Goal: Task Accomplishment & Management: Manage account settings

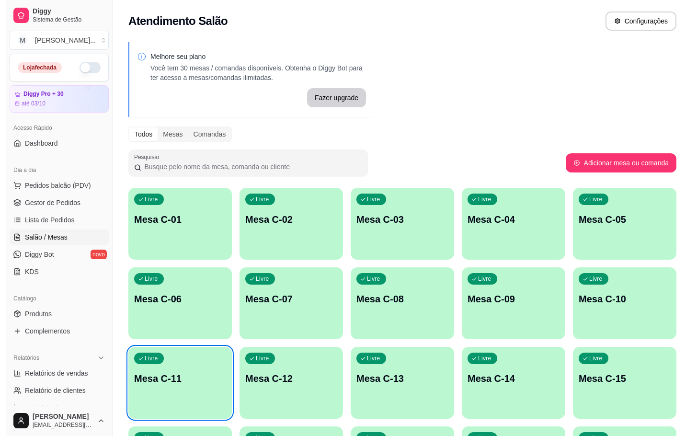
scroll to position [116, 0]
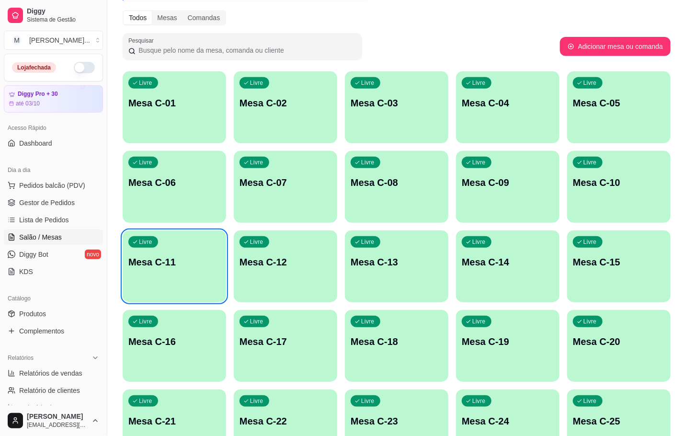
click at [279, 257] on p "Mesa C-12" at bounding box center [286, 261] width 92 height 13
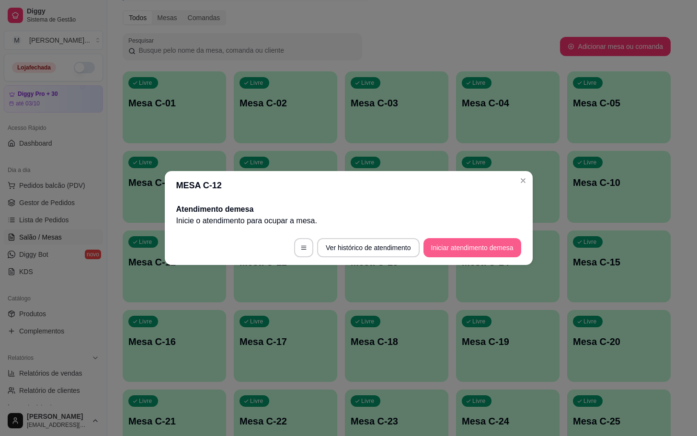
click at [452, 251] on button "Iniciar atendimento de mesa" at bounding box center [473, 247] width 98 height 19
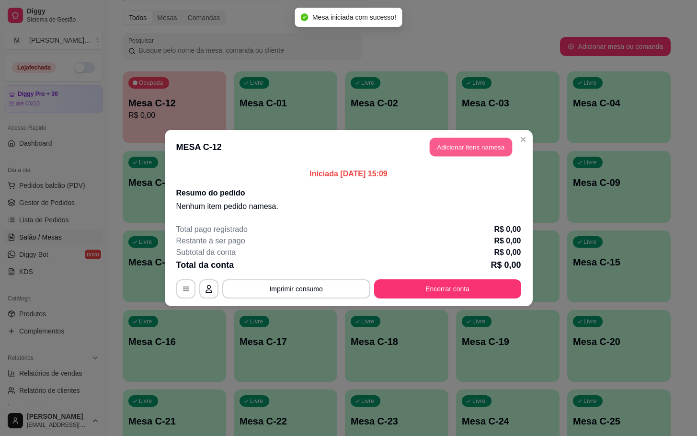
click at [458, 151] on button "Adicionar itens na mesa" at bounding box center [471, 147] width 82 height 19
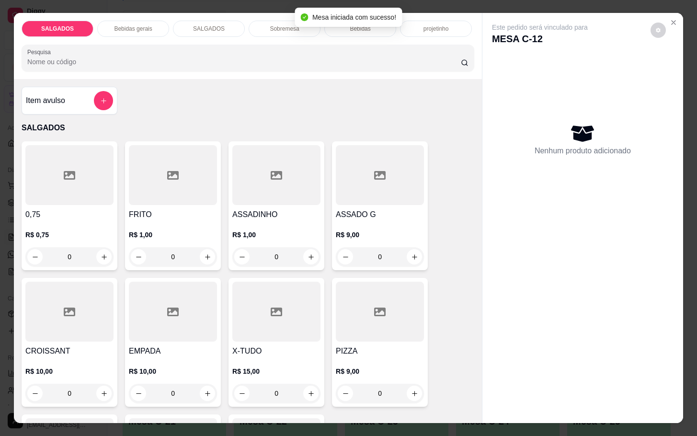
drag, startPoint x: 185, startPoint y: 253, endPoint x: 103, endPoint y: 266, distance: 84.0
click at [103, 266] on div "0,75 R$ 0,75 0 FRITO R$ 1,00 0 ASSADINHO R$ 1,00 0 ASSADO G R$ 9,00 0 CROISSANT…" at bounding box center [248, 342] width 453 height 402
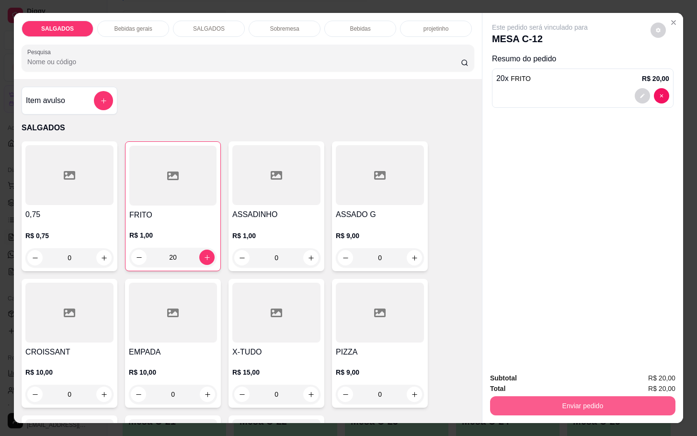
type input "20"
click at [581, 408] on button "Enviar pedido" at bounding box center [583, 405] width 180 height 19
click at [561, 376] on button "Não registrar e enviar pedido" at bounding box center [550, 377] width 100 height 18
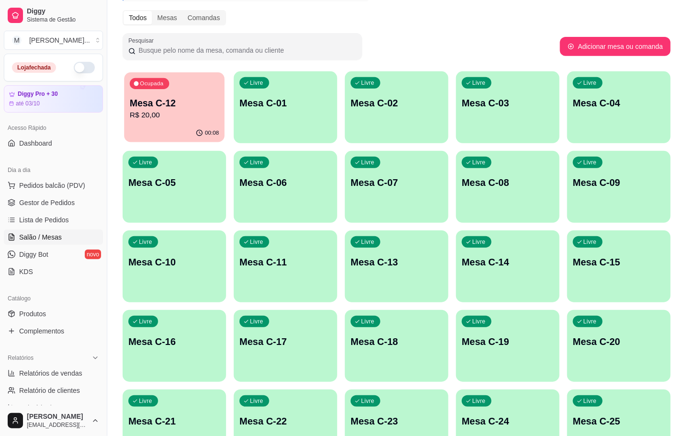
click at [182, 108] on p "Mesa C-12" at bounding box center [174, 103] width 89 height 13
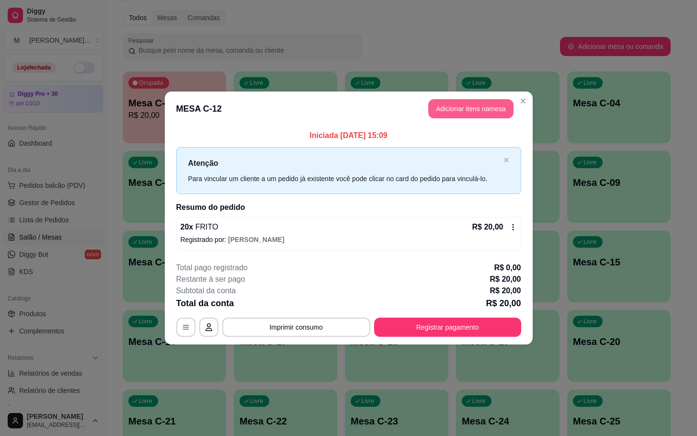
click at [449, 111] on button "Adicionar itens na mesa" at bounding box center [470, 108] width 85 height 19
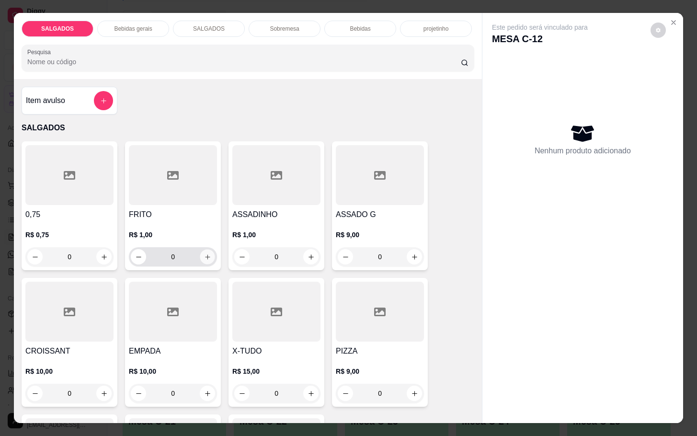
click at [204, 254] on icon "increase-product-quantity" at bounding box center [207, 257] width 7 height 7
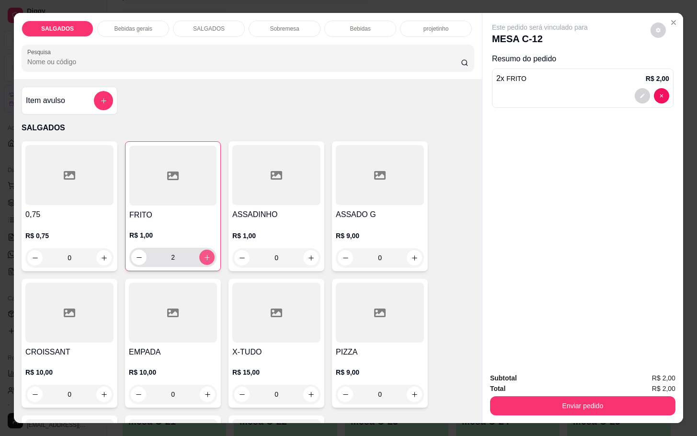
click at [204, 254] on icon "increase-product-quantity" at bounding box center [207, 257] width 7 height 7
type input "4"
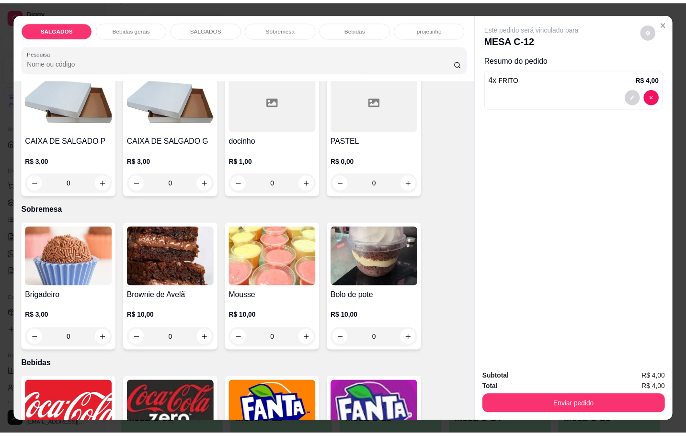
scroll to position [1510, 0]
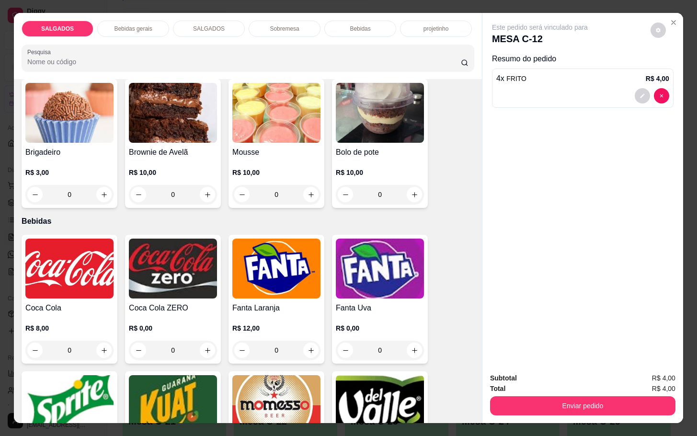
click at [297, 384] on img at bounding box center [276, 405] width 88 height 60
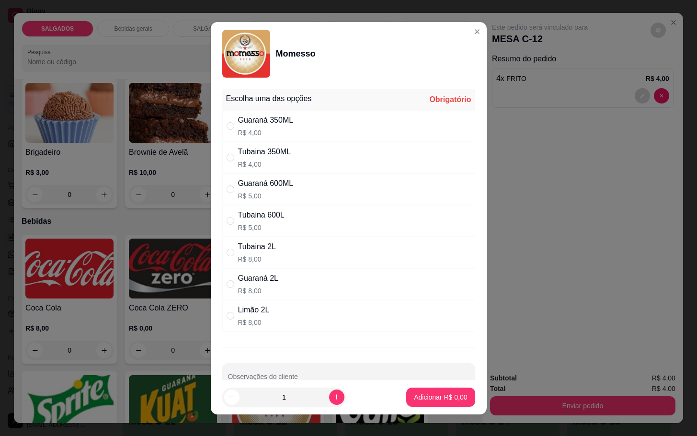
click at [311, 229] on div "Tubaina 600L R$ 5,00" at bounding box center [348, 221] width 253 height 32
radio input "true"
click at [427, 392] on button "Adicionar R$ 5,00" at bounding box center [440, 397] width 69 height 19
type input "1"
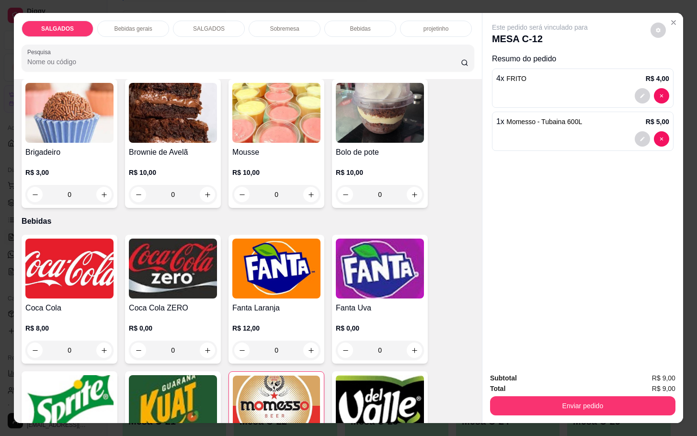
click at [533, 425] on div "SALGADOS Bebidas gerais SALGADOS Sobremesa Bebidas projetinho Pesquisa Item avu…" at bounding box center [348, 218] width 697 height 436
click at [535, 404] on button "Enviar pedido" at bounding box center [582, 405] width 185 height 19
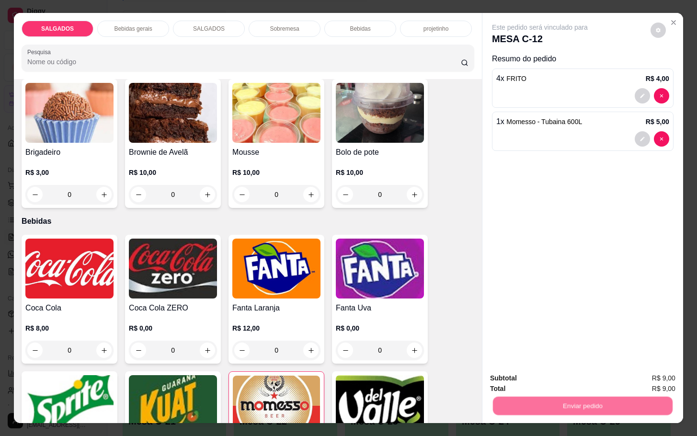
click at [532, 383] on button "Não registrar e enviar pedido" at bounding box center [550, 377] width 100 height 18
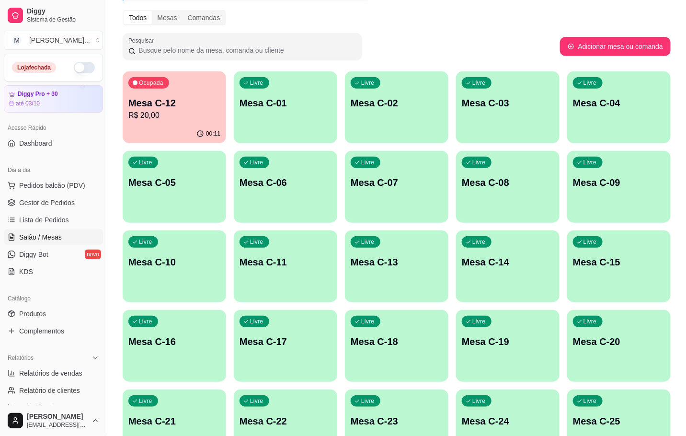
click at [272, 289] on div "Livre Mesa C-11" at bounding box center [286, 261] width 104 height 60
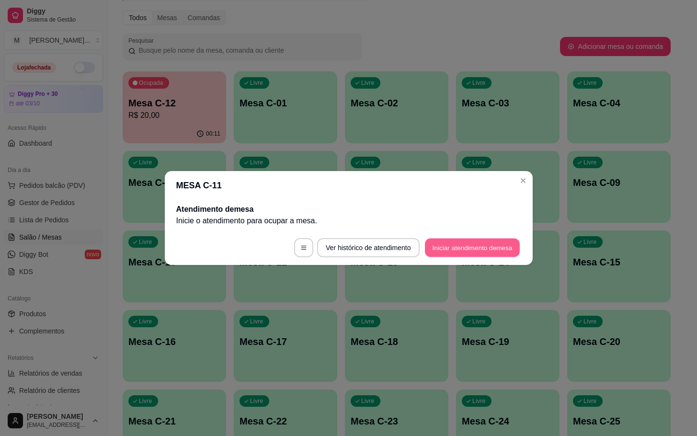
click at [502, 239] on button "Iniciar atendimento de mesa" at bounding box center [472, 248] width 95 height 19
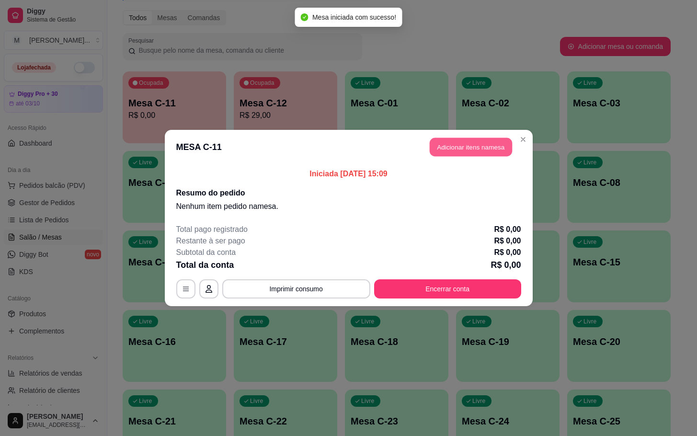
click at [461, 151] on button "Adicionar itens na mesa" at bounding box center [471, 147] width 82 height 19
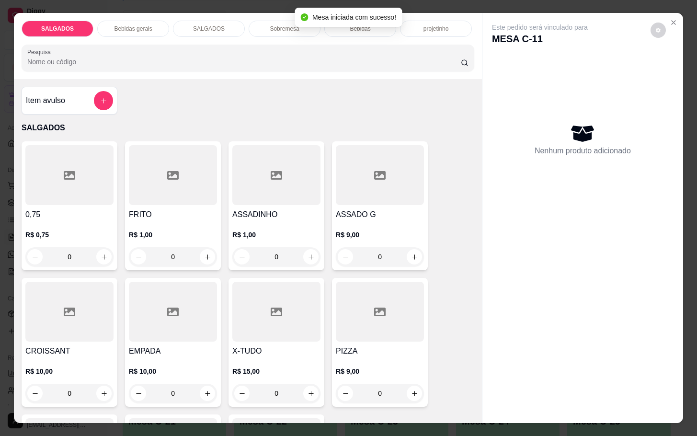
click at [190, 254] on input "0" at bounding box center [173, 256] width 54 height 19
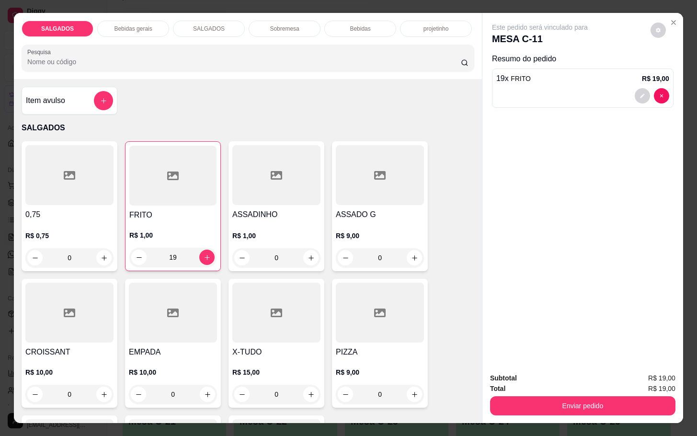
type input "19"
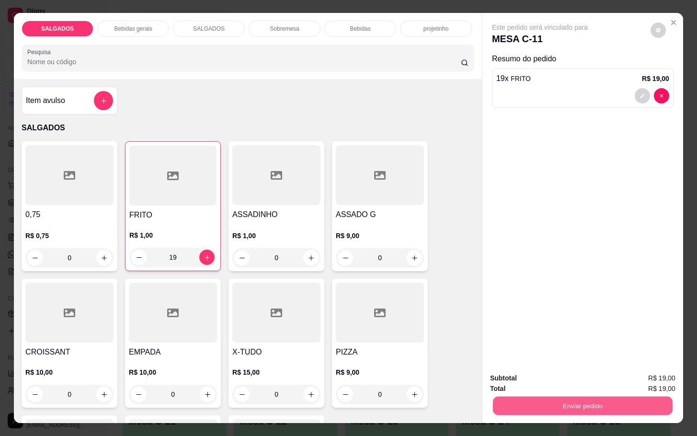
click at [603, 396] on button "Enviar pedido" at bounding box center [583, 405] width 180 height 19
click at [558, 381] on button "Não registrar e enviar pedido" at bounding box center [549, 377] width 97 height 18
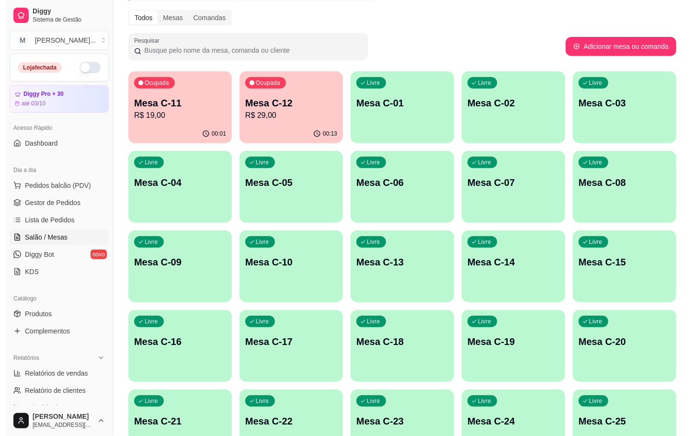
scroll to position [260, 0]
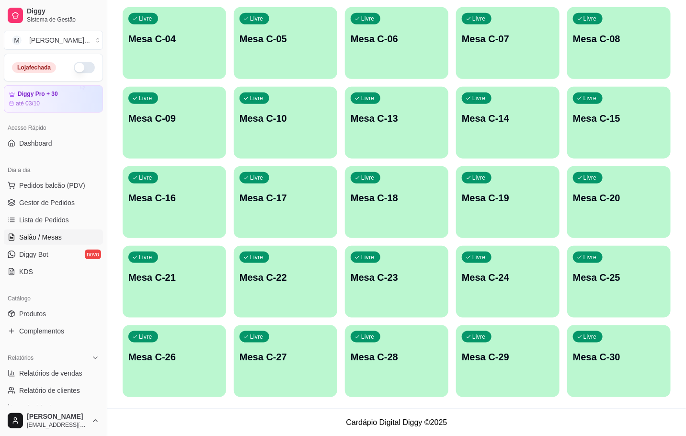
click at [531, 367] on div "Livre Mesa C-29" at bounding box center [508, 355] width 104 height 60
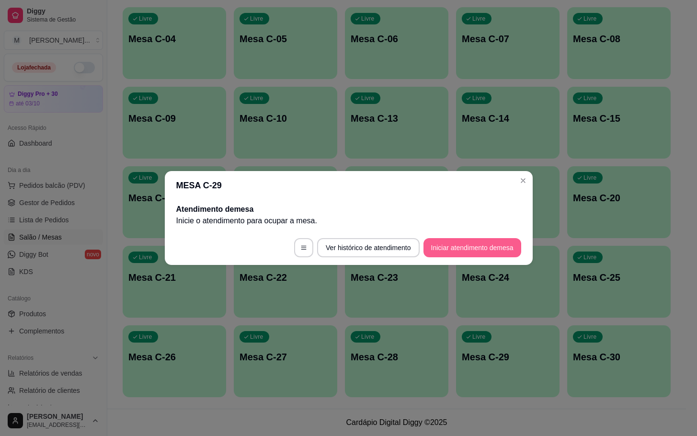
click at [478, 243] on button "Iniciar atendimento de mesa" at bounding box center [473, 247] width 98 height 19
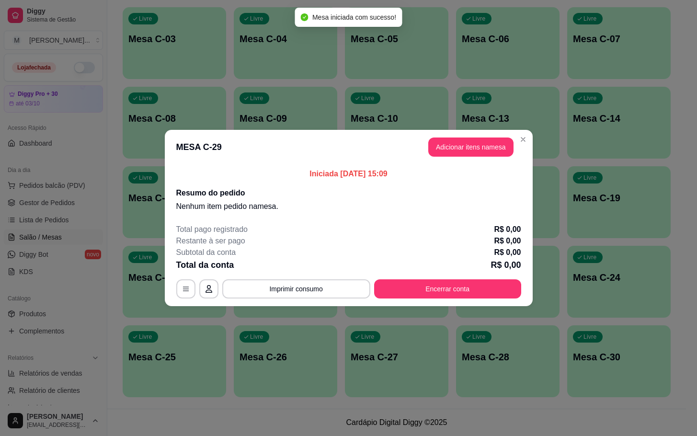
click at [460, 135] on header "MESA C-29 Adicionar itens na mesa" at bounding box center [349, 147] width 368 height 35
click at [460, 141] on button "Adicionar itens na mesa" at bounding box center [470, 147] width 85 height 19
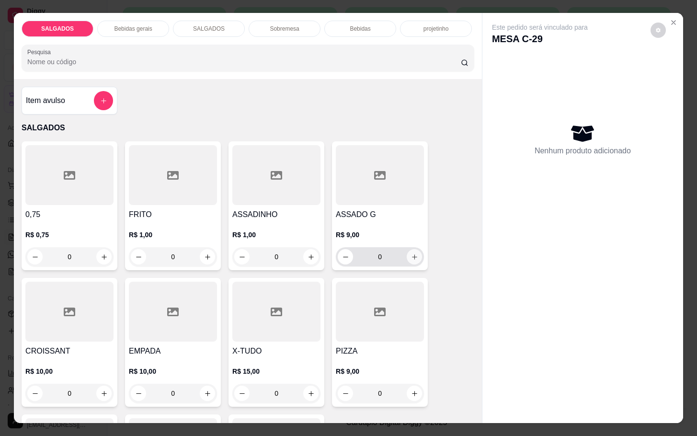
click at [411, 254] on icon "increase-product-quantity" at bounding box center [414, 257] width 7 height 7
type input "1"
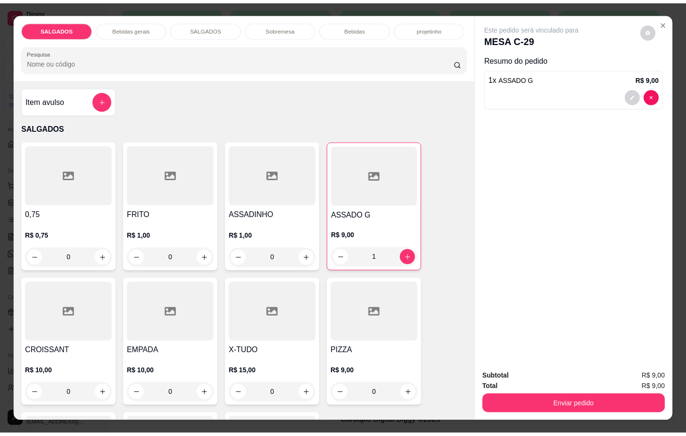
scroll to position [359, 0]
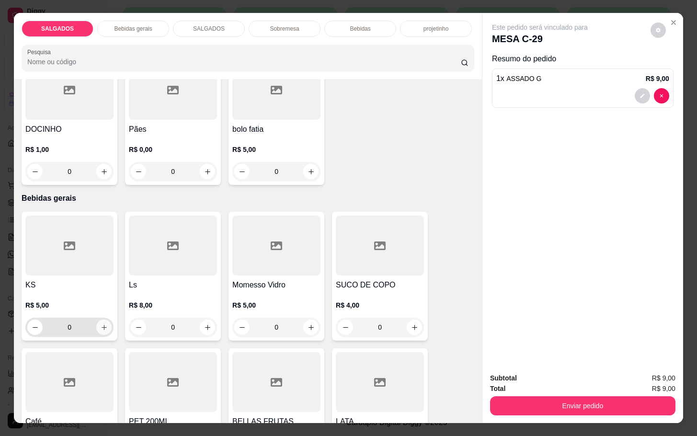
click at [101, 324] on icon "increase-product-quantity" at bounding box center [104, 327] width 7 height 7
type input "1"
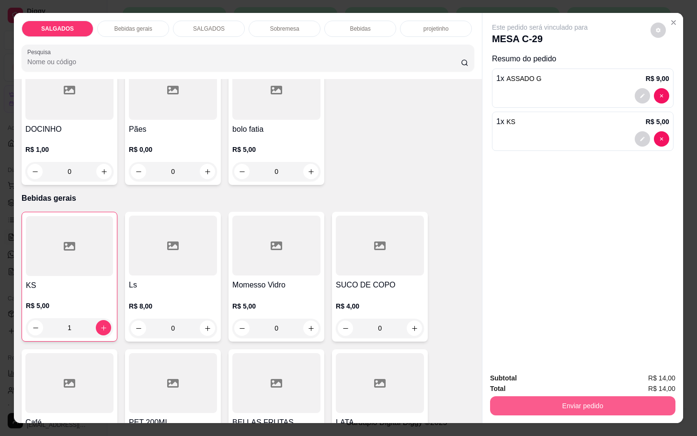
click at [521, 403] on button "Enviar pedido" at bounding box center [582, 405] width 185 height 19
click at [502, 372] on button "Não registrar e enviar pedido" at bounding box center [550, 377] width 100 height 18
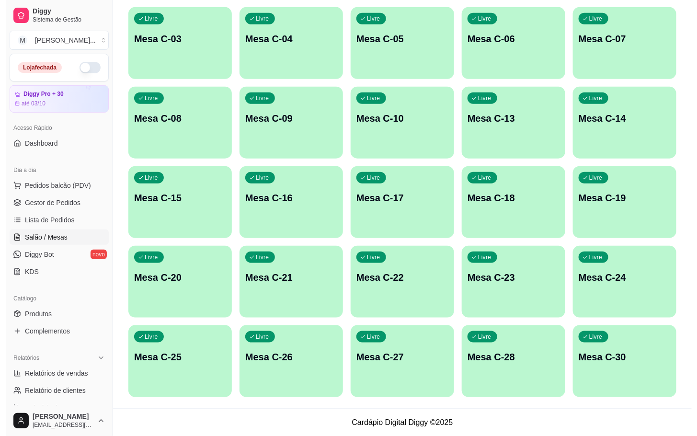
scroll to position [116, 0]
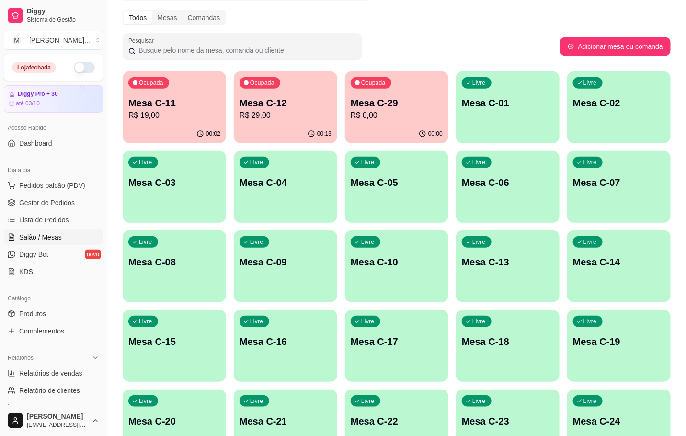
click at [401, 129] on div "00:00" at bounding box center [397, 134] width 104 height 19
click at [270, 121] on div "Ocupada Mesa C-12 R$ 29,00" at bounding box center [285, 98] width 101 height 52
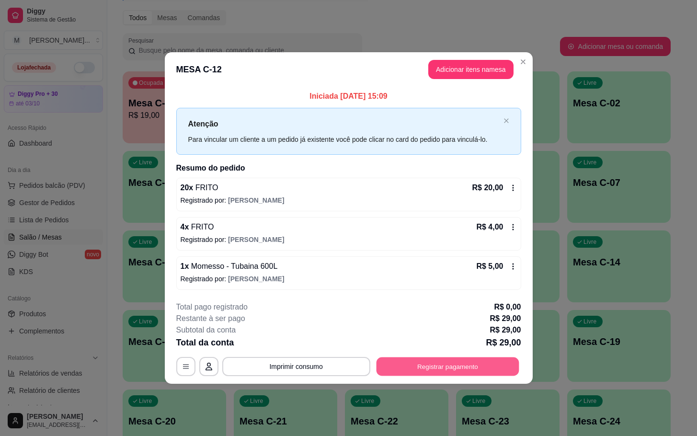
click at [428, 376] on button "Registrar pagamento" at bounding box center [447, 366] width 143 height 19
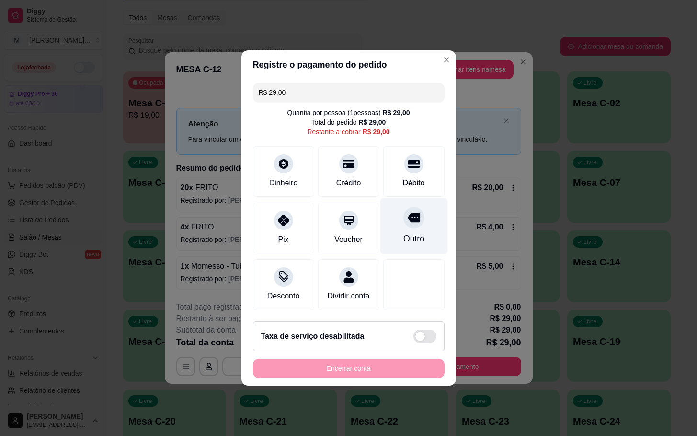
click at [403, 237] on div "Outro" at bounding box center [413, 238] width 21 height 12
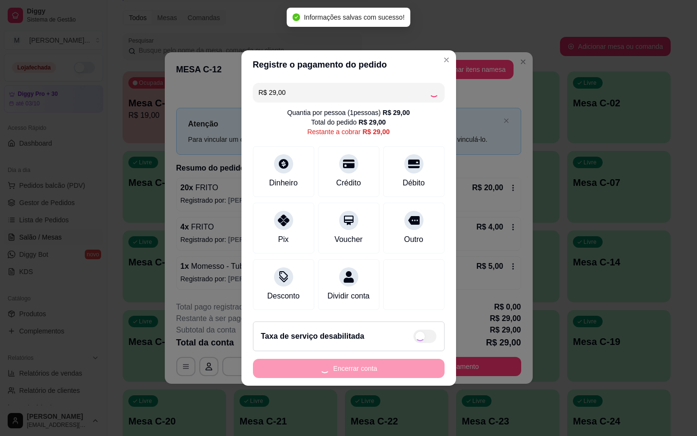
type input "R$ 0,00"
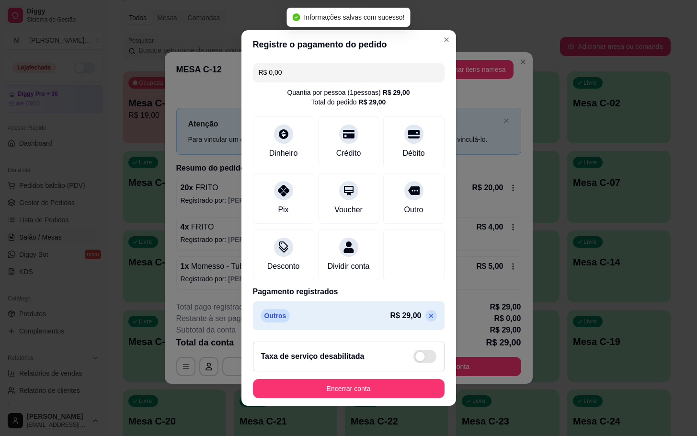
click at [351, 406] on footer "Taxa de serviço desabilitada Encerrar conta" at bounding box center [349, 370] width 215 height 72
click at [352, 398] on button "Encerrar conta" at bounding box center [349, 389] width 186 height 19
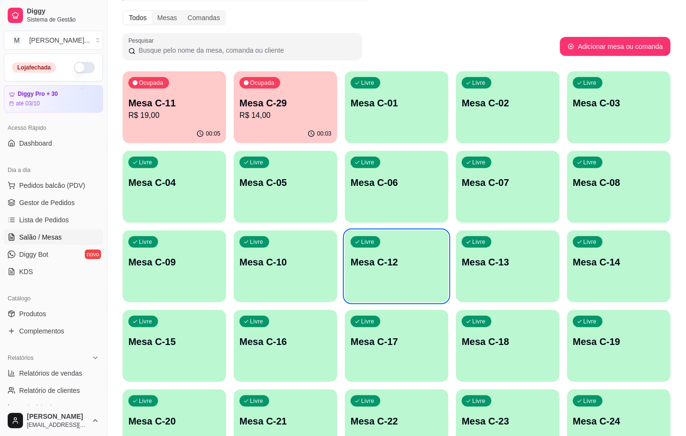
click at [289, 127] on div "00:03" at bounding box center [286, 134] width 104 height 19
click at [154, 101] on p "Mesa C-11" at bounding box center [174, 102] width 92 height 13
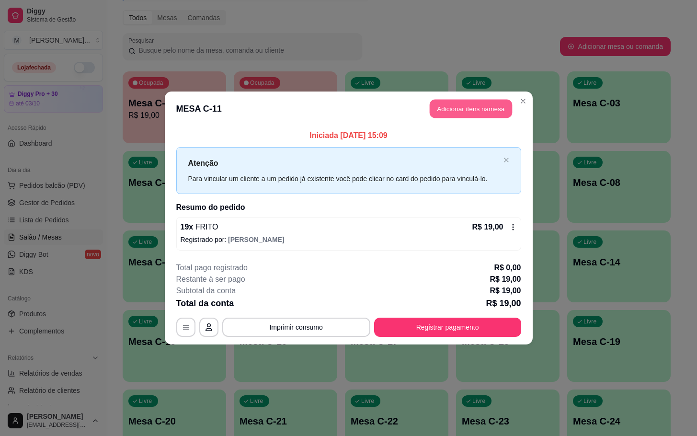
click at [459, 105] on button "Adicionar itens na mesa" at bounding box center [471, 109] width 82 height 19
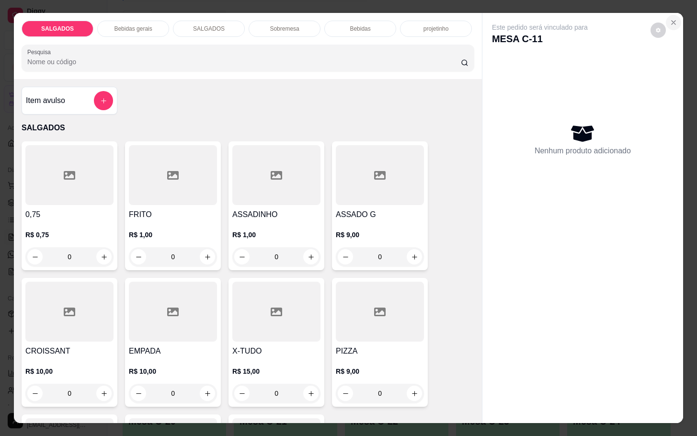
click at [670, 19] on icon "Close" at bounding box center [674, 23] width 8 height 8
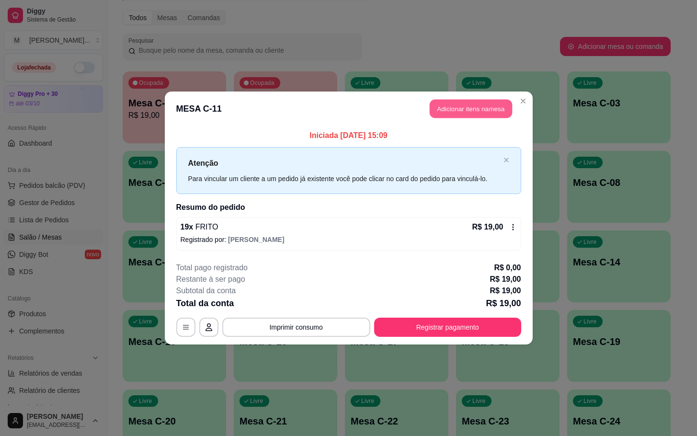
click at [449, 108] on button "Adicionar itens na mesa" at bounding box center [471, 109] width 82 height 19
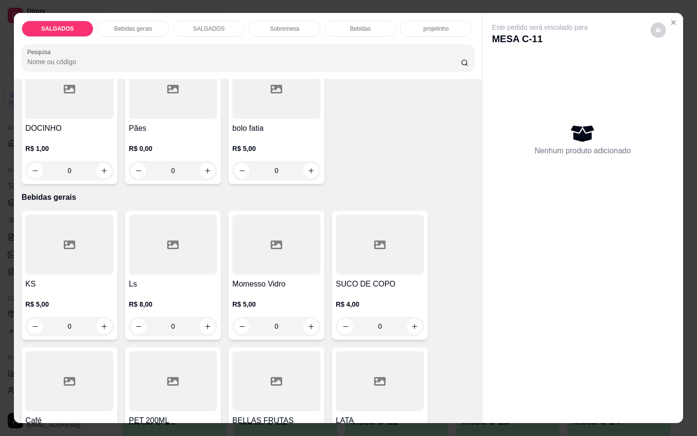
scroll to position [431, 0]
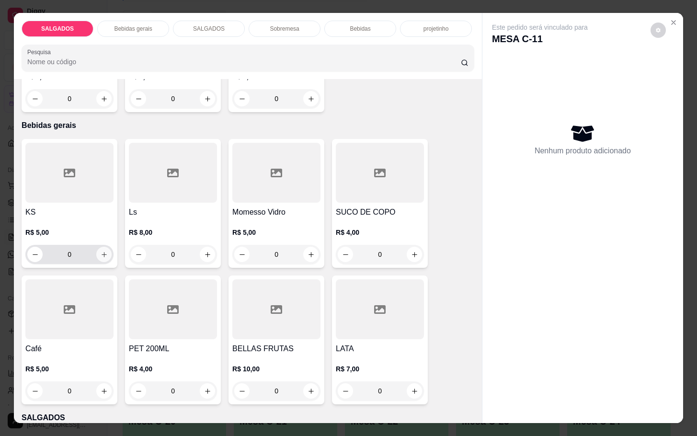
click at [102, 251] on icon "increase-product-quantity" at bounding box center [104, 254] width 7 height 7
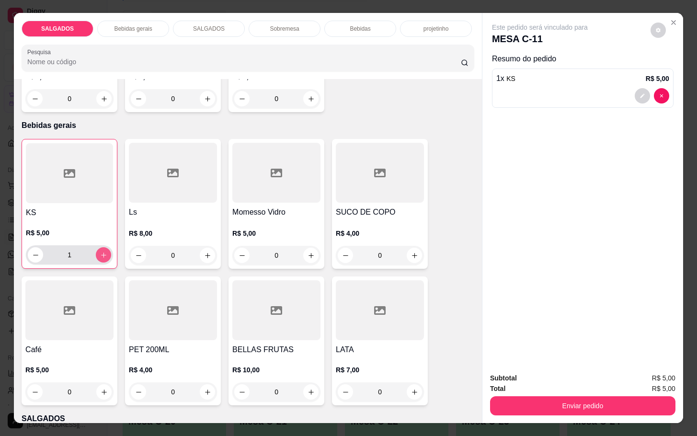
click at [102, 247] on button "increase-product-quantity" at bounding box center [103, 254] width 15 height 15
type input "2"
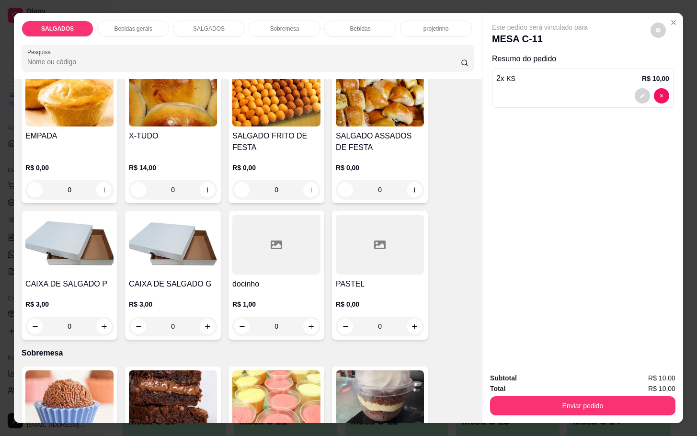
scroll to position [1294, 0]
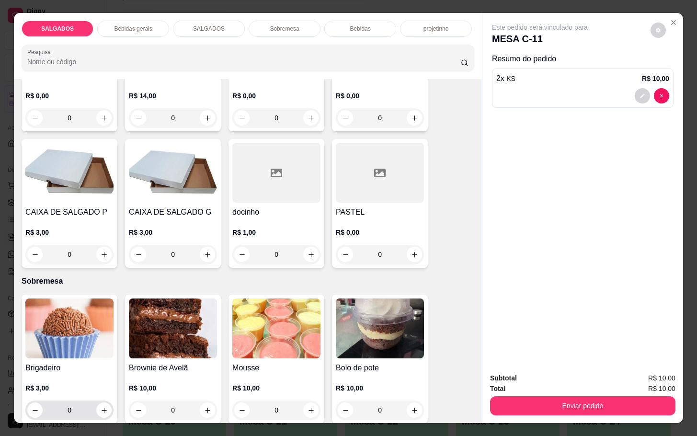
click at [91, 401] on div "0" at bounding box center [69, 410] width 84 height 19
click at [101, 407] on icon "increase-product-quantity" at bounding box center [104, 410] width 7 height 7
click at [100, 407] on icon "increase-product-quantity" at bounding box center [103, 410] width 7 height 7
type input "2"
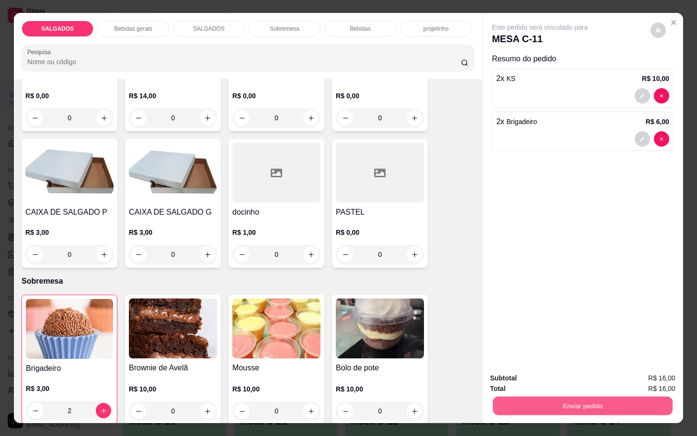
click at [516, 405] on button "Enviar pedido" at bounding box center [583, 405] width 180 height 19
click at [541, 371] on button "Não registrar e enviar pedido" at bounding box center [549, 377] width 97 height 18
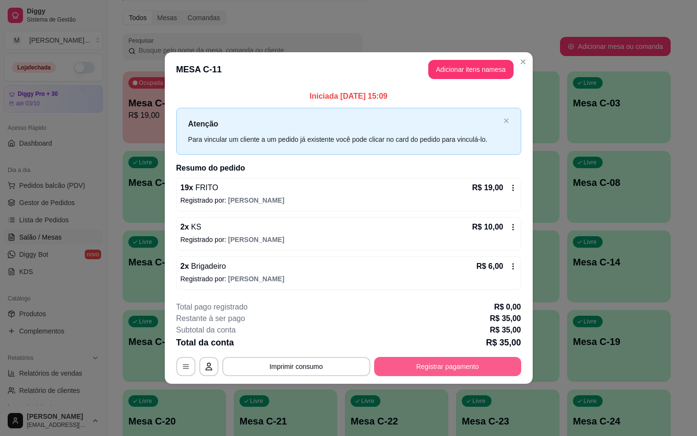
click at [428, 380] on footer "**********" at bounding box center [349, 339] width 368 height 90
click at [423, 371] on button "Registrar pagamento" at bounding box center [447, 366] width 147 height 19
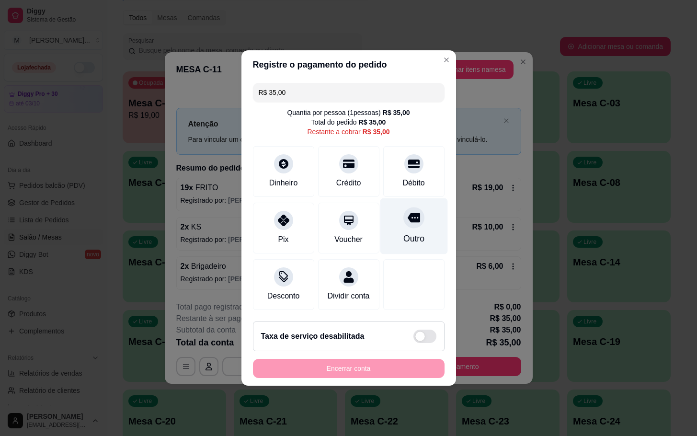
click at [394, 205] on div "Outro" at bounding box center [414, 226] width 68 height 56
type input "R$ 0,00"
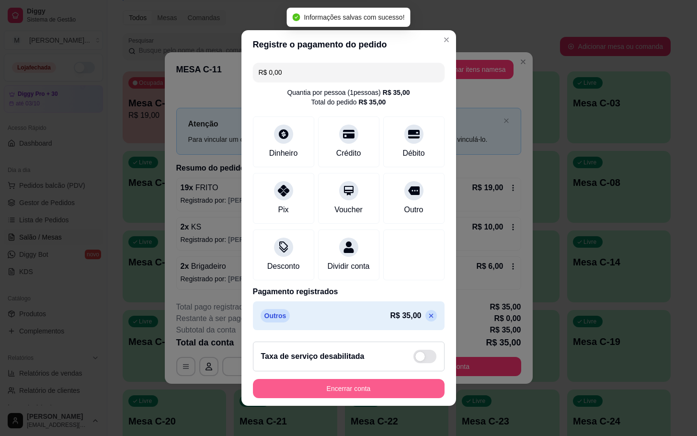
click at [371, 391] on button "Encerrar conta" at bounding box center [349, 388] width 192 height 19
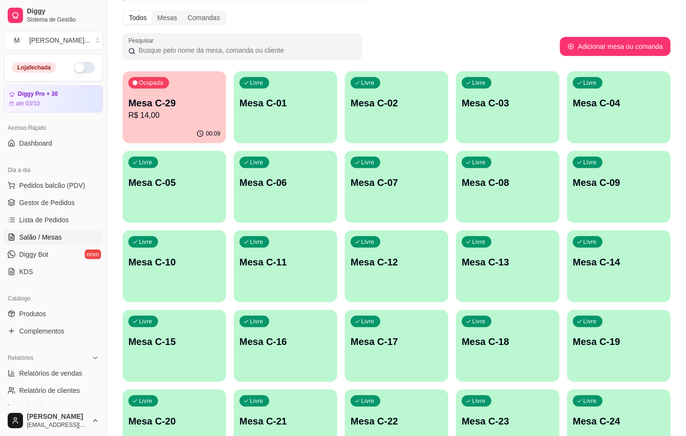
click at [170, 118] on p "R$ 14,00" at bounding box center [174, 116] width 92 height 12
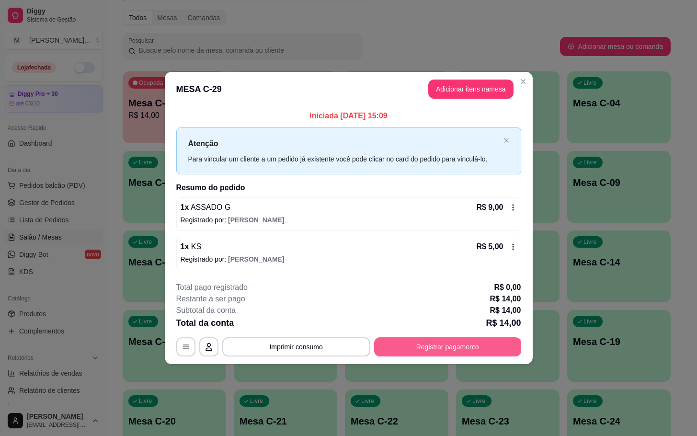
click at [468, 344] on button "Registrar pagamento" at bounding box center [447, 346] width 147 height 19
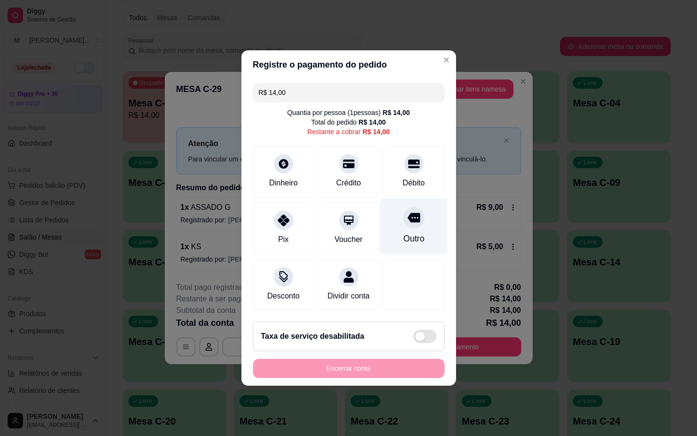
click at [405, 237] on div "Outro" at bounding box center [413, 238] width 21 height 12
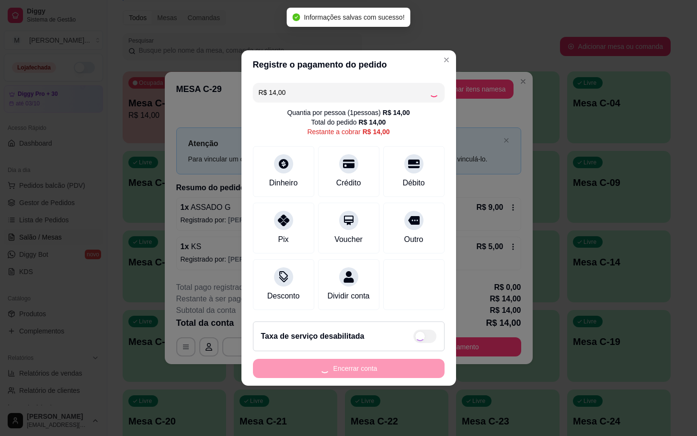
type input "R$ 0,00"
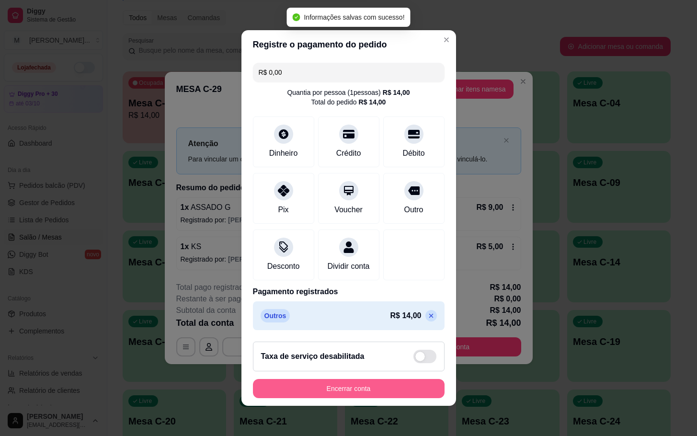
click at [312, 398] on button "Encerrar conta" at bounding box center [349, 388] width 192 height 19
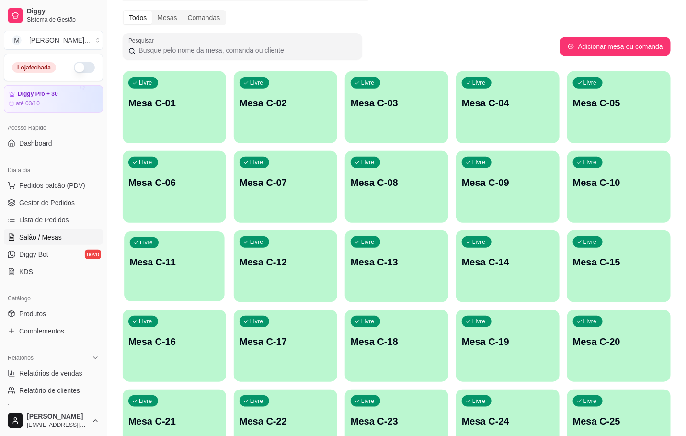
click at [157, 278] on div "Livre Mesa C-11" at bounding box center [174, 261] width 101 height 58
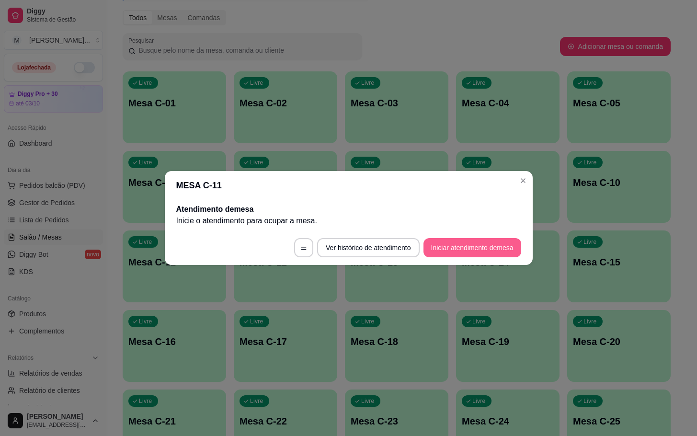
click at [493, 252] on button "Iniciar atendimento de mesa" at bounding box center [473, 247] width 98 height 19
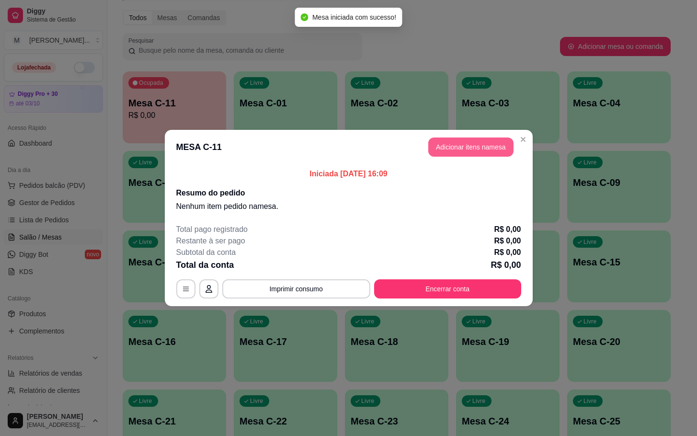
click at [454, 149] on button "Adicionar itens na mesa" at bounding box center [470, 147] width 85 height 19
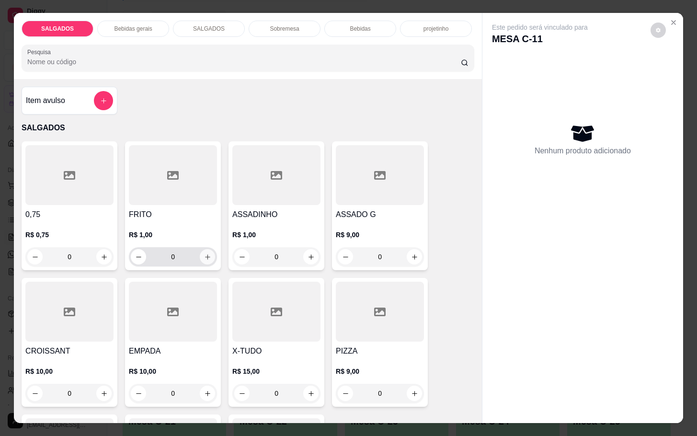
click at [204, 254] on icon "increase-product-quantity" at bounding box center [207, 257] width 7 height 7
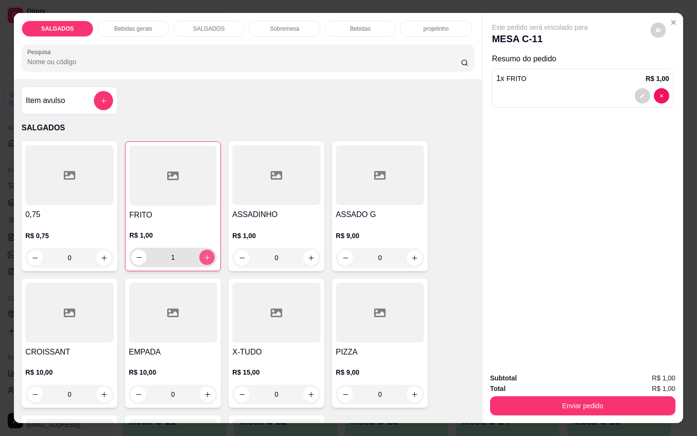
click at [204, 254] on icon "increase-product-quantity" at bounding box center [207, 257] width 7 height 7
type input "3"
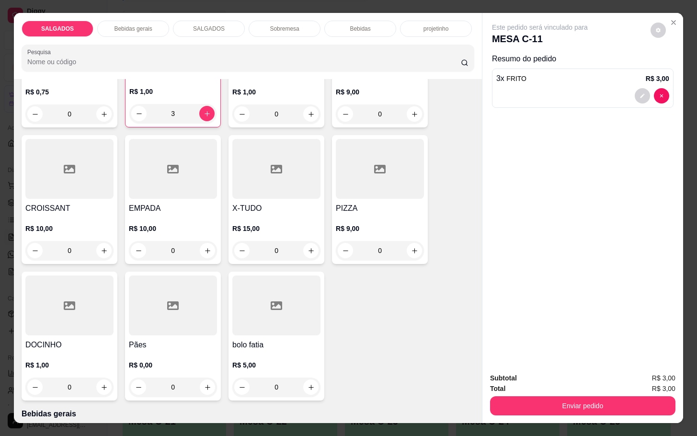
scroll to position [0, 0]
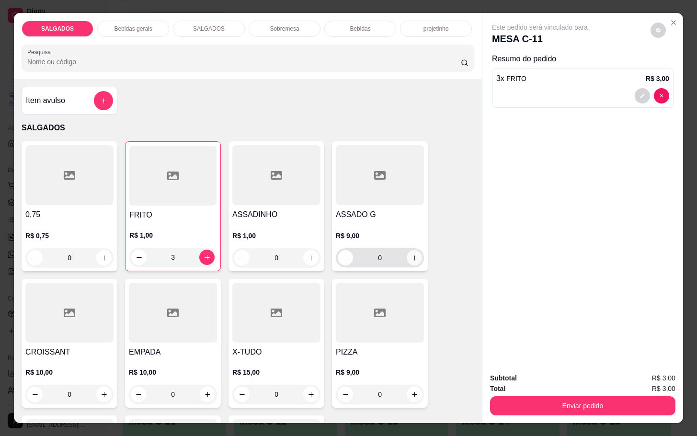
click at [411, 255] on icon "increase-product-quantity" at bounding box center [414, 258] width 7 height 7
type input "1"
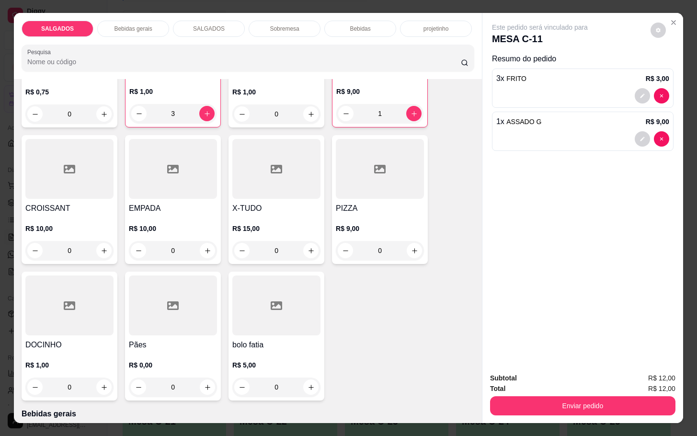
scroll to position [359, 0]
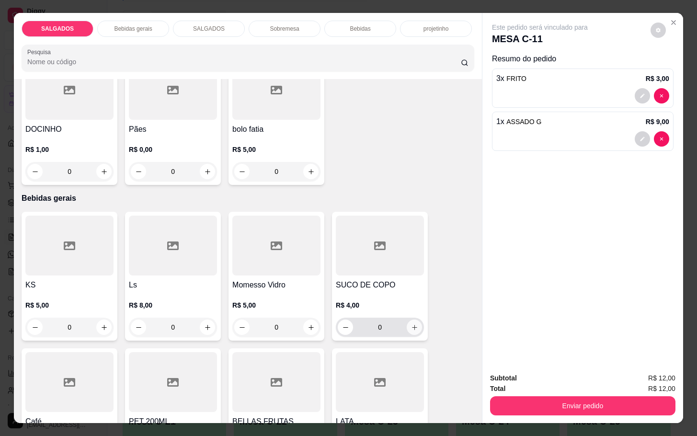
click at [407, 327] on button "increase-product-quantity" at bounding box center [414, 327] width 15 height 15
type input "1"
click at [395, 291] on div "R$ 4,00 1" at bounding box center [379, 314] width 87 height 46
click at [395, 291] on footer "1 Adicionar R$ 4,00" at bounding box center [349, 286] width 284 height 35
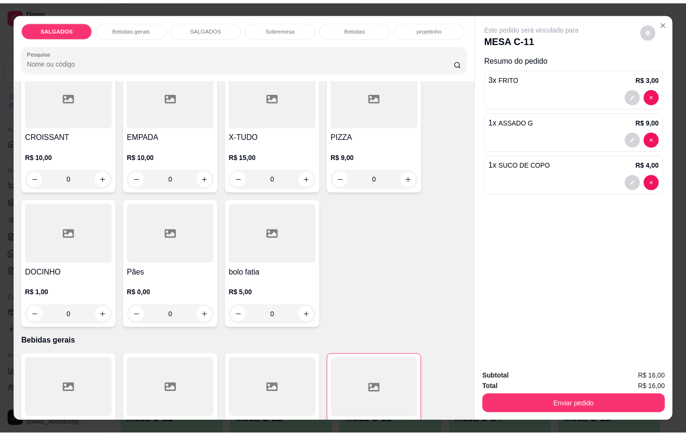
scroll to position [0, 0]
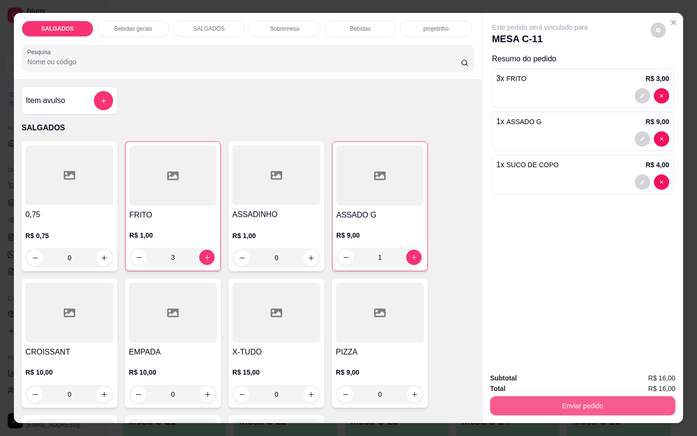
click at [519, 407] on button "Enviar pedido" at bounding box center [582, 405] width 185 height 19
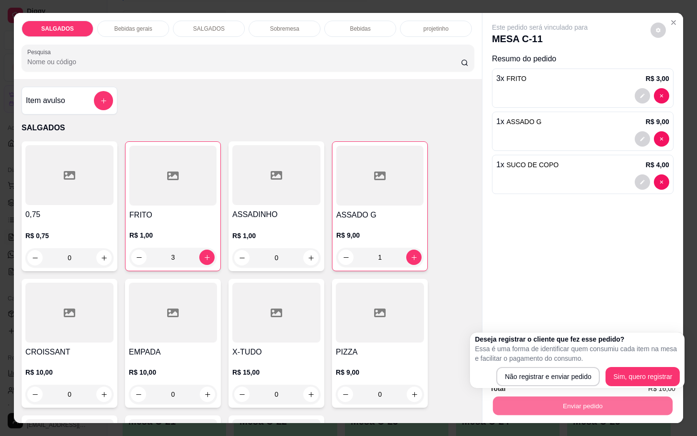
click at [494, 299] on div "Este pedido será vinculado para MESA C-11 Resumo do pedido 3 x FRITO R$ 3,00 1 …" at bounding box center [583, 189] width 201 height 352
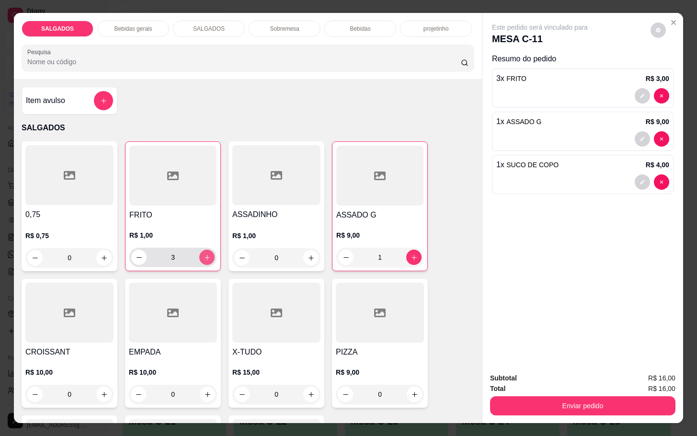
click at [199, 255] on button "increase-product-quantity" at bounding box center [206, 257] width 15 height 15
type input "4"
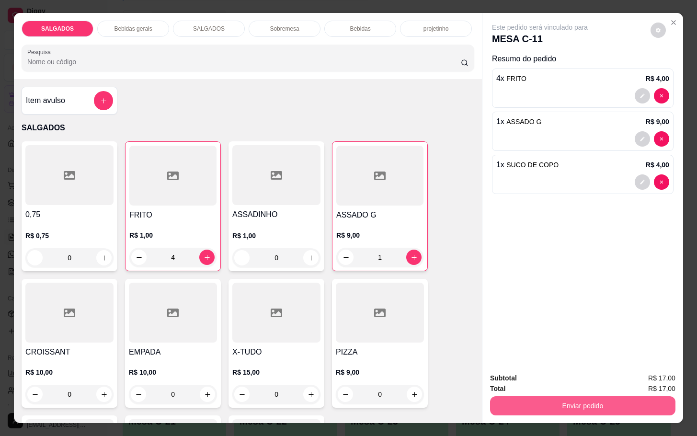
click at [581, 396] on button "Enviar pedido" at bounding box center [582, 405] width 185 height 19
click at [573, 377] on button "Não registrar e enviar pedido" at bounding box center [549, 377] width 97 height 18
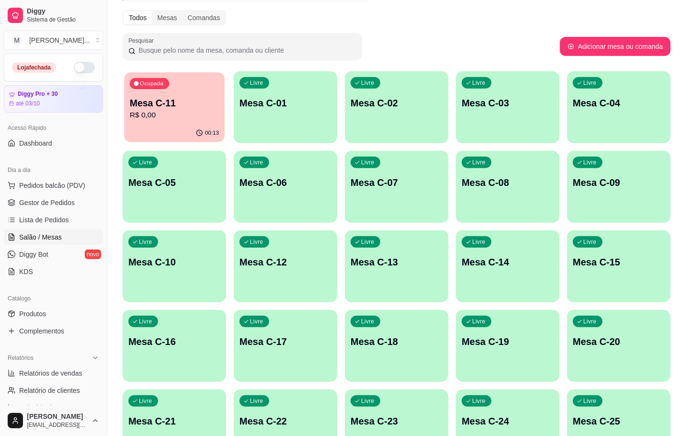
click at [152, 104] on p "Mesa C-11" at bounding box center [174, 103] width 89 height 13
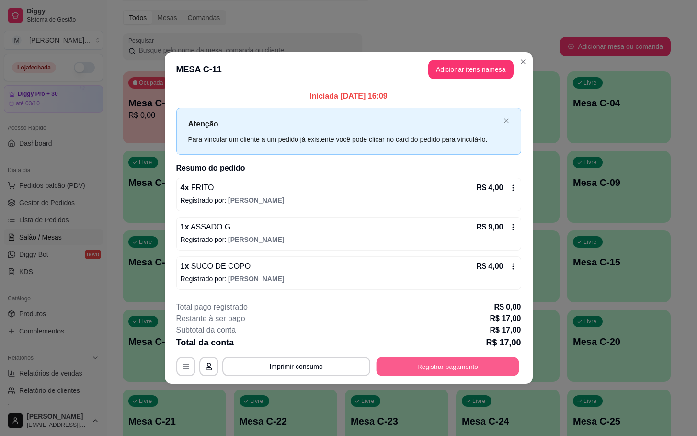
click at [455, 361] on button "Registrar pagamento" at bounding box center [447, 366] width 143 height 19
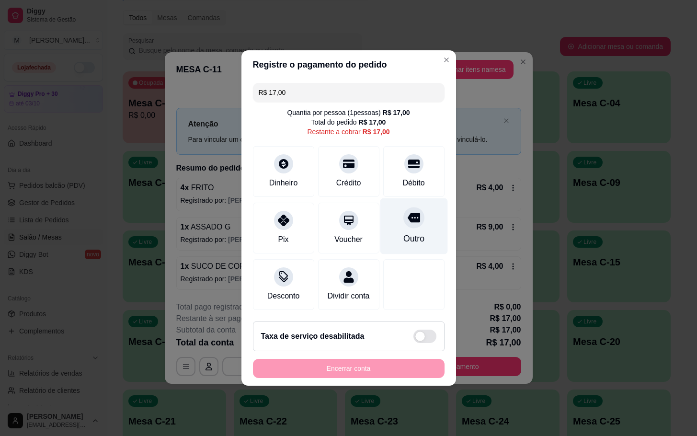
click at [392, 222] on div "Outro" at bounding box center [414, 226] width 68 height 56
type input "R$ 0,00"
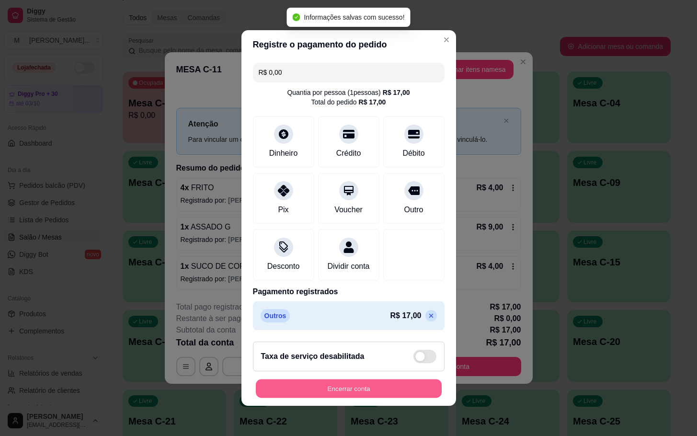
click at [347, 391] on button "Encerrar conta" at bounding box center [349, 389] width 186 height 19
